Goal: Task Accomplishment & Management: Use online tool/utility

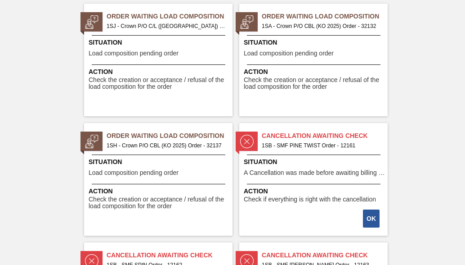
scroll to position [1575, 0]
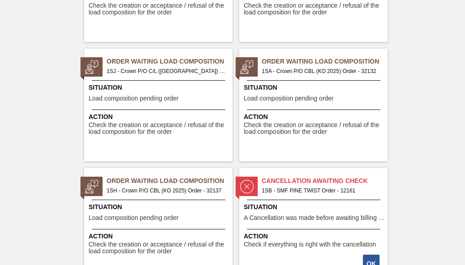
click at [320, 72] on span "1SA - Crown P/O CBL (KO 2025) Order - 32132" at bounding box center [321, 71] width 119 height 10
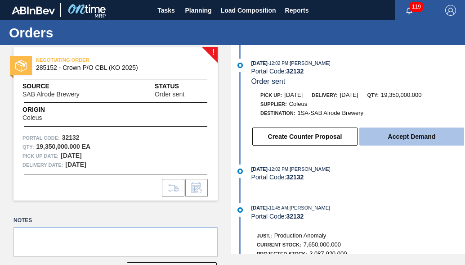
click at [393, 138] on button "Accept Demand" at bounding box center [411, 136] width 105 height 18
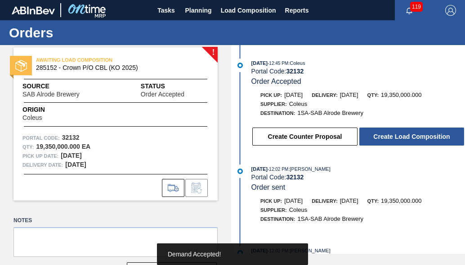
click at [393, 138] on button "Create Load Composition" at bounding box center [411, 136] width 105 height 18
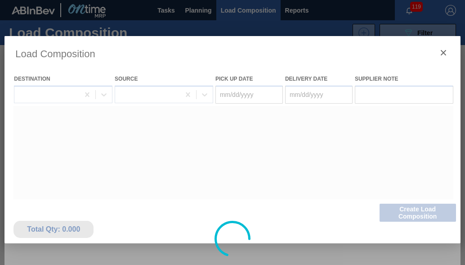
type Date "[DATE]"
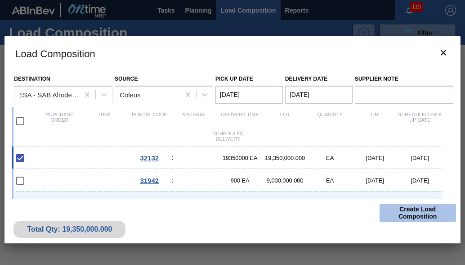
click at [401, 212] on button "Create Load Composition" at bounding box center [418, 212] width 76 height 18
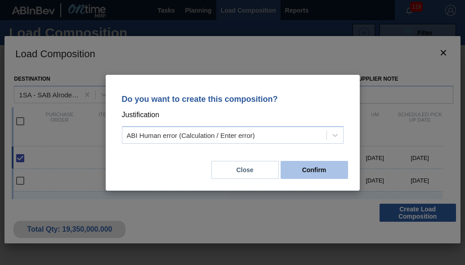
click at [320, 173] on button "Confirm" at bounding box center [314, 170] width 67 height 18
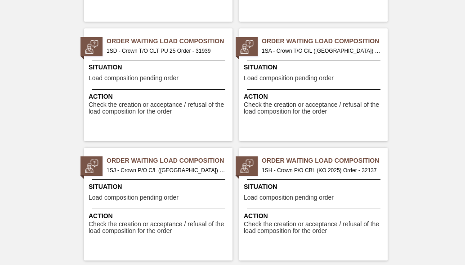
scroll to position [1575, 0]
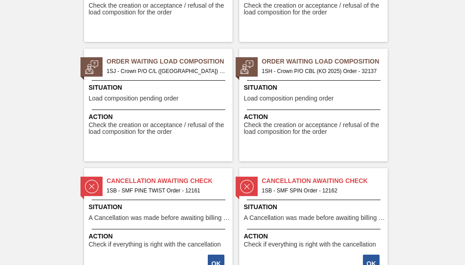
click at [327, 71] on span "1SH - Crown P/O CBL (KO 2025) Order - 32137" at bounding box center [321, 71] width 119 height 10
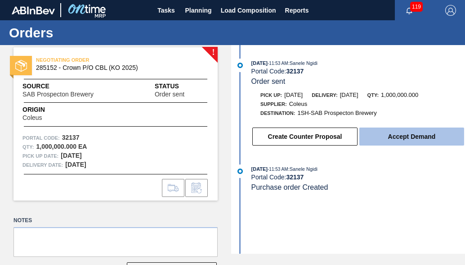
click at [422, 138] on button "Accept Demand" at bounding box center [411, 136] width 105 height 18
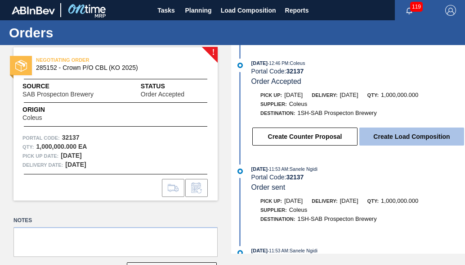
click at [417, 139] on button "Create Load Composition" at bounding box center [411, 136] width 105 height 18
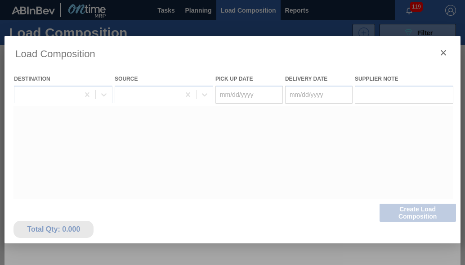
type Date "[DATE]"
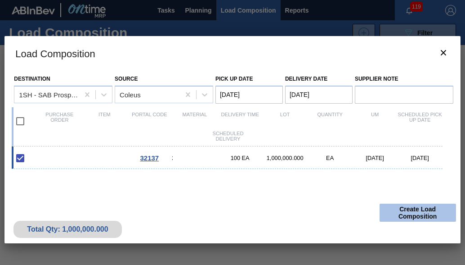
click at [417, 217] on button "Create Load Composition" at bounding box center [418, 212] width 76 height 18
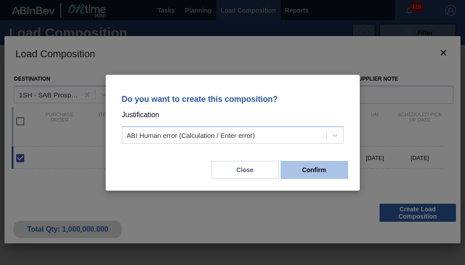
click at [317, 166] on button "Confirm" at bounding box center [314, 170] width 67 height 18
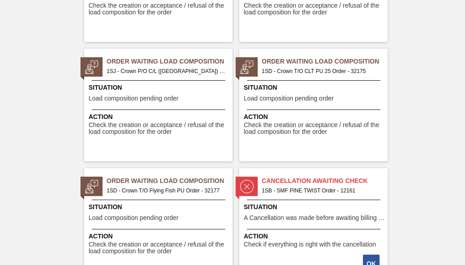
scroll to position [1620, 0]
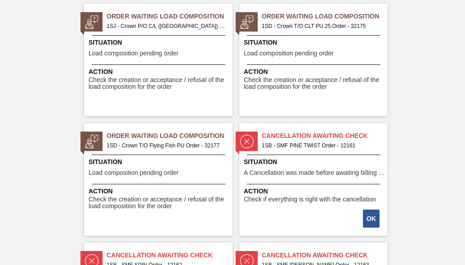
click at [161, 149] on span "1SD - Crown T/O Flying Fish PU Order - 32177" at bounding box center [166, 145] width 119 height 10
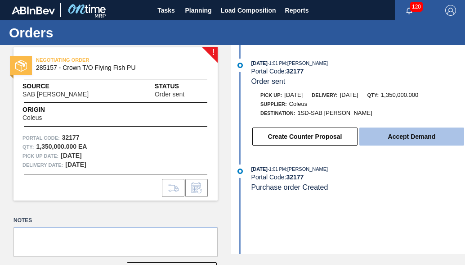
click at [380, 139] on button "Accept Demand" at bounding box center [411, 136] width 105 height 18
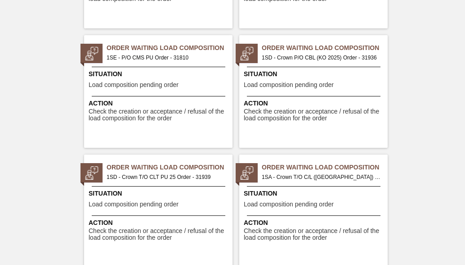
scroll to position [1530, 0]
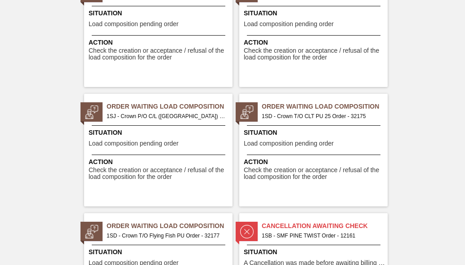
click at [289, 123] on div "Order Waiting Load Composition 1SD - Crown T/O CLT PU 25 Order - 32175 Situatio…" at bounding box center [313, 150] width 148 height 112
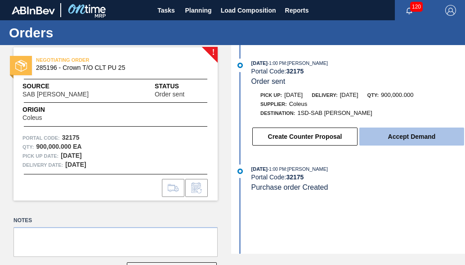
click at [381, 138] on button "Accept Demand" at bounding box center [411, 136] width 105 height 18
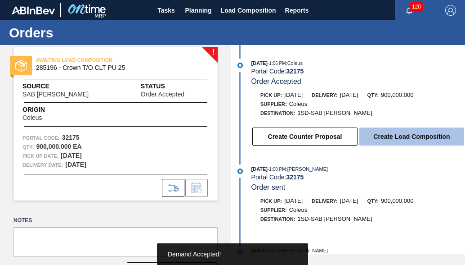
click at [417, 141] on button "Create Load Composition" at bounding box center [411, 136] width 105 height 18
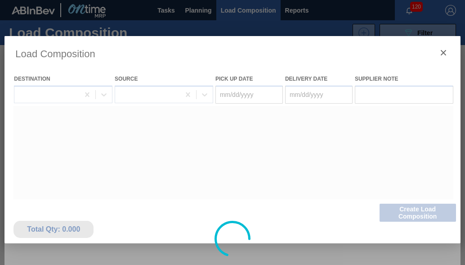
type Date "[DATE]"
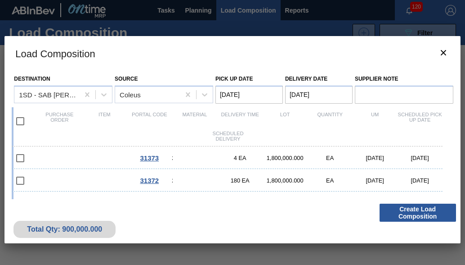
scroll to position [107, 0]
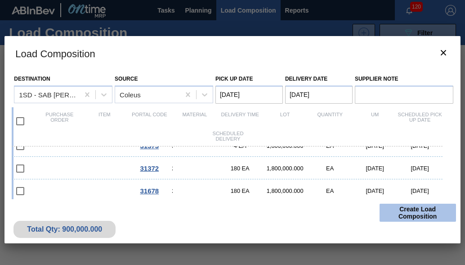
click at [405, 206] on button "Create Load Composition" at bounding box center [418, 212] width 76 height 18
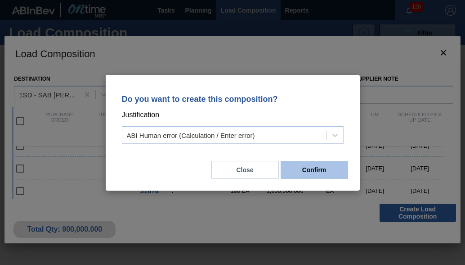
click at [305, 172] on button "Confirm" at bounding box center [314, 170] width 67 height 18
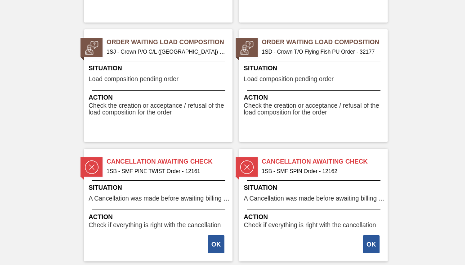
scroll to position [1575, 0]
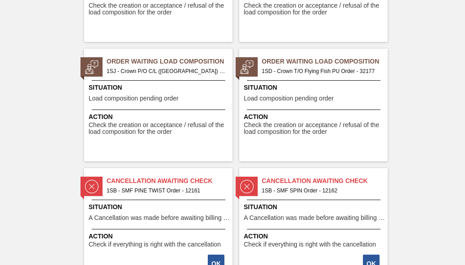
click at [310, 68] on span "1SD - Crown T/O Flying Fish PU Order - 32177" at bounding box center [321, 71] width 119 height 10
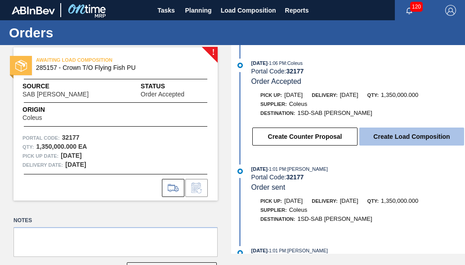
click at [376, 141] on button "Create Load Composition" at bounding box center [411, 136] width 105 height 18
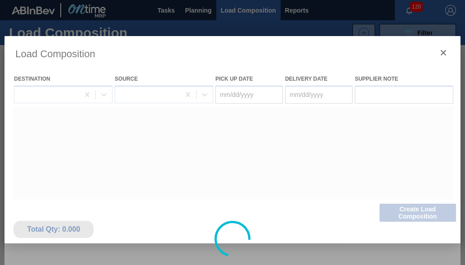
type Date "[DATE]"
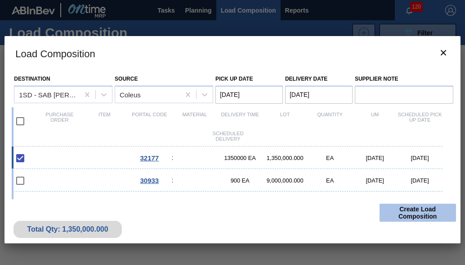
click at [402, 209] on button "Create Load Composition" at bounding box center [418, 212] width 76 height 18
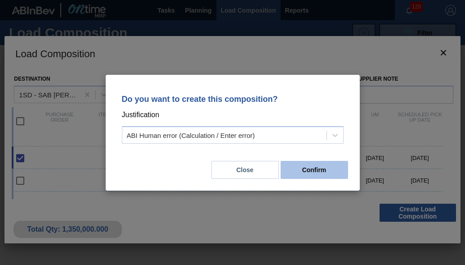
click at [292, 164] on button "Confirm" at bounding box center [314, 170] width 67 height 18
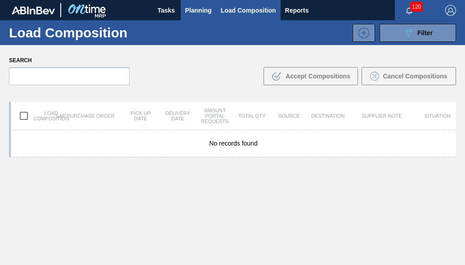
click at [202, 6] on span "Planning" at bounding box center [198, 10] width 27 height 11
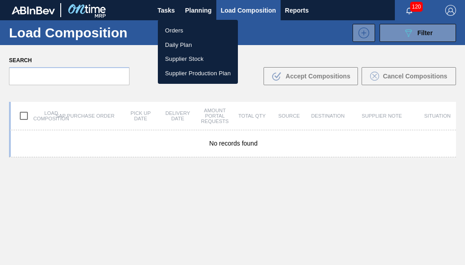
click at [182, 29] on li "Orders" at bounding box center [198, 30] width 80 height 14
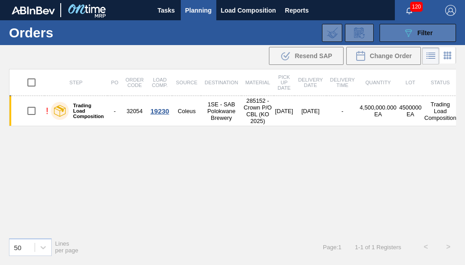
click at [425, 35] on span "Filter" at bounding box center [425, 32] width 15 height 7
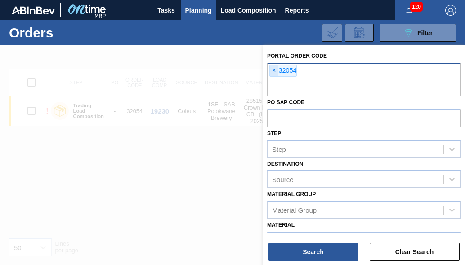
click at [274, 71] on span "×" at bounding box center [274, 70] width 9 height 11
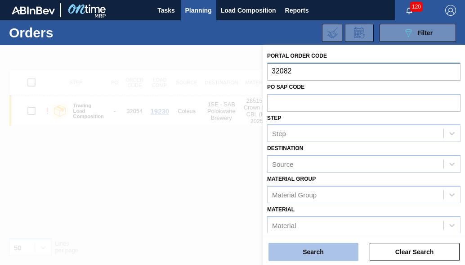
type input "32082"
click at [309, 256] on button "Search" at bounding box center [314, 251] width 90 height 18
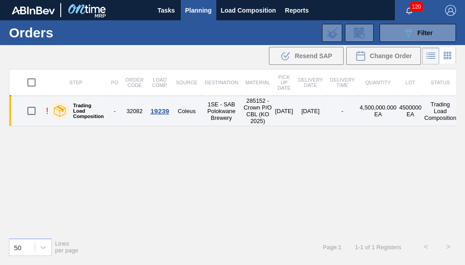
click at [193, 108] on td "Coleus" at bounding box center [186, 111] width 29 height 30
